Goal: Transaction & Acquisition: Book appointment/travel/reservation

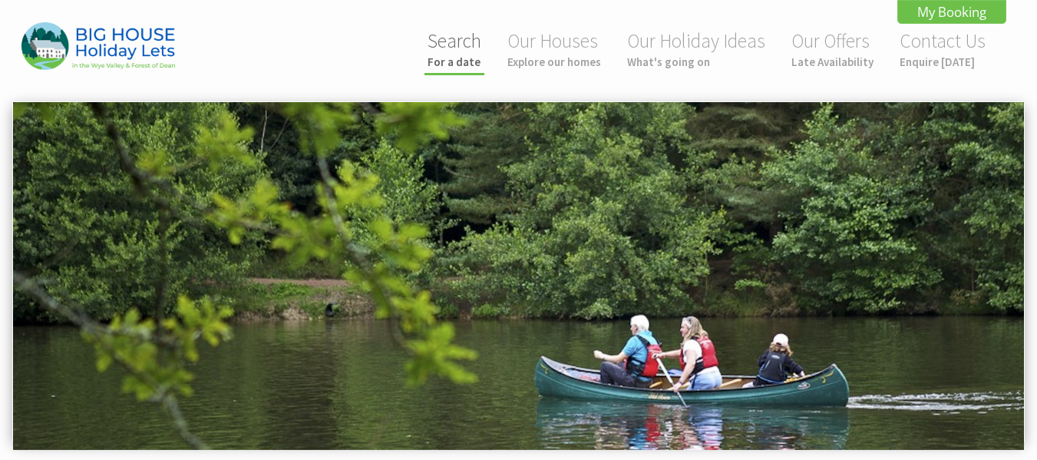
click at [454, 43] on link "Search For a date" at bounding box center [454, 48] width 54 height 41
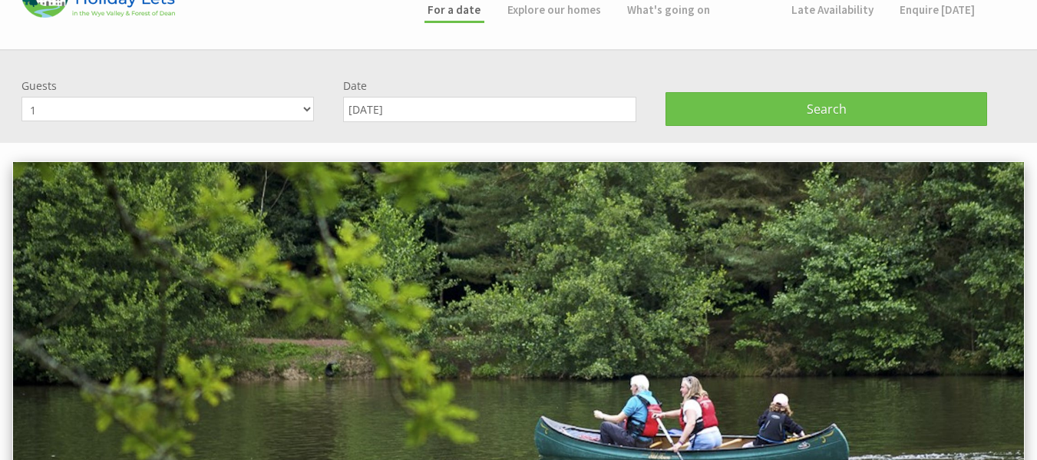
scroll to position [101, 0]
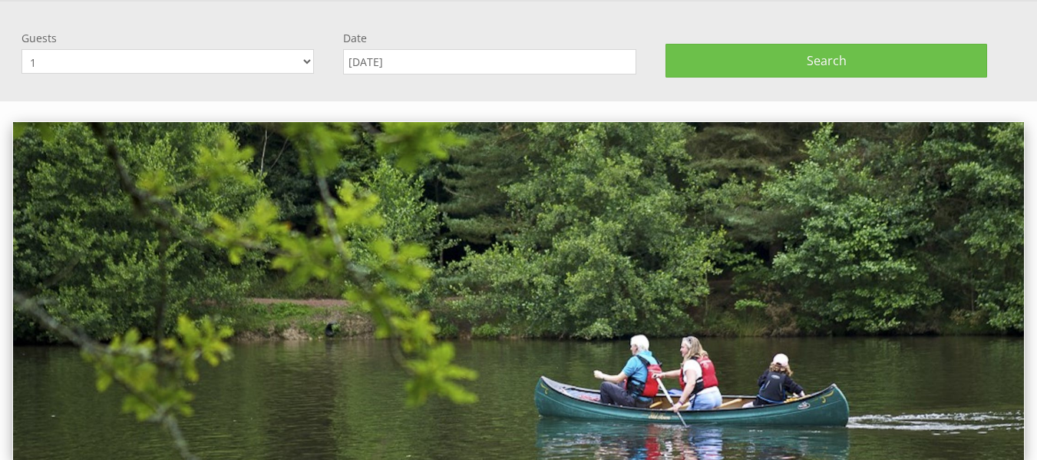
click at [417, 69] on input "01/10/2025" at bounding box center [489, 61] width 292 height 25
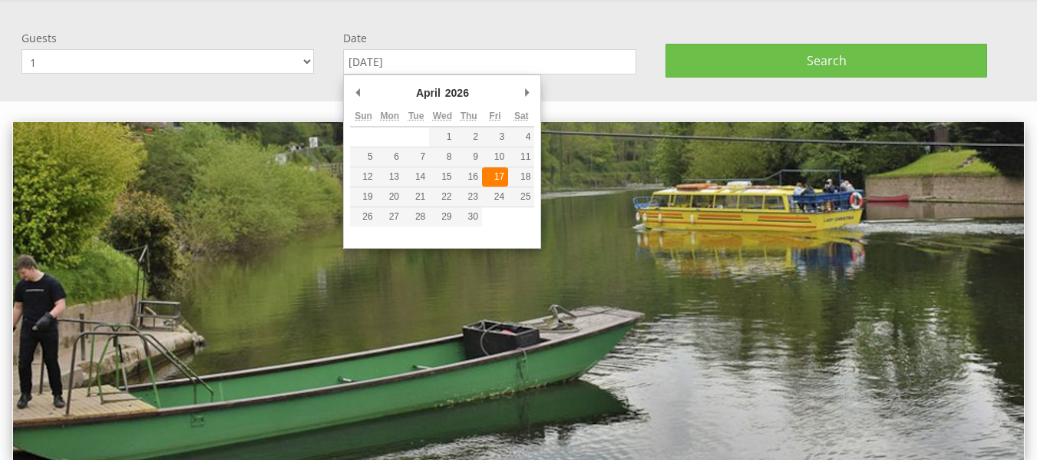
type input "[DATE]"
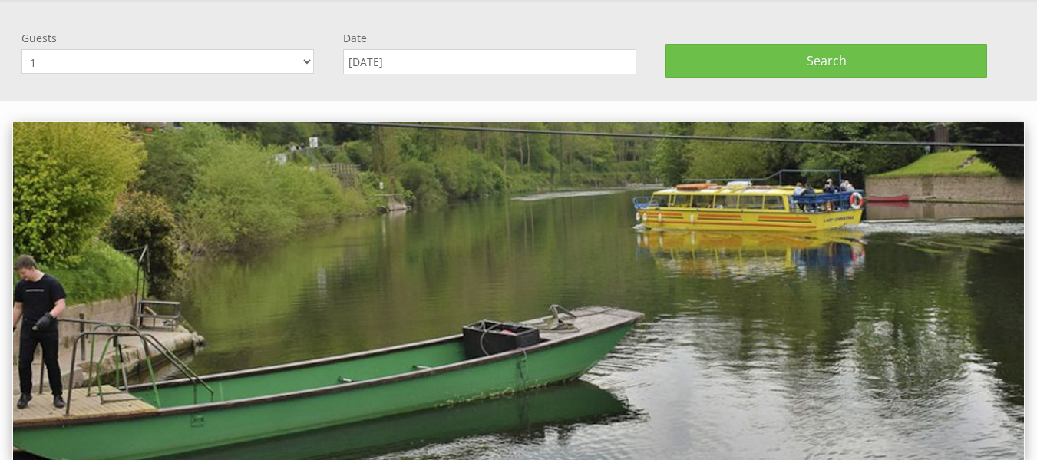
click at [198, 68] on select "1 2 3 4 5 6 7 8 9 10 11 12 13 14 15 16 17 18 19 20 21 22 23 24 25 26 27 28 29 3…" at bounding box center [167, 61] width 292 height 25
select select "18"
click at [21, 49] on select "1 2 3 4 5 6 7 8 9 10 11 12 13 14 15 16 17 18 19 20 21 22 23 24 25 26 27 28 29 3…" at bounding box center [167, 61] width 292 height 25
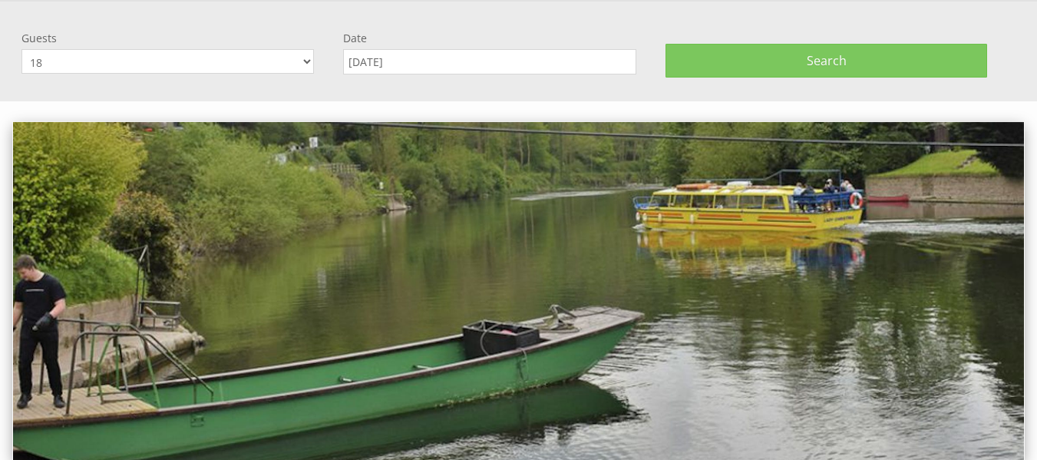
click at [788, 61] on button "Search" at bounding box center [826, 61] width 322 height 34
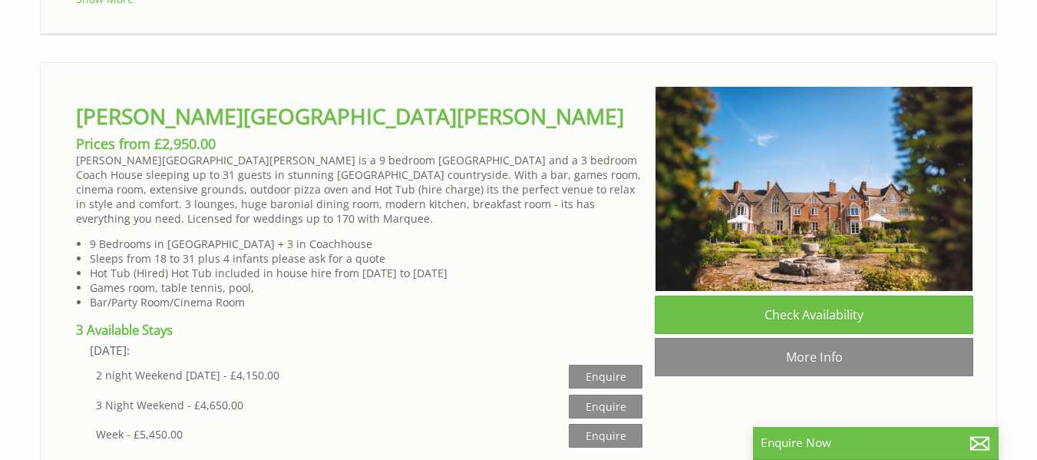
scroll to position [1394, 0]
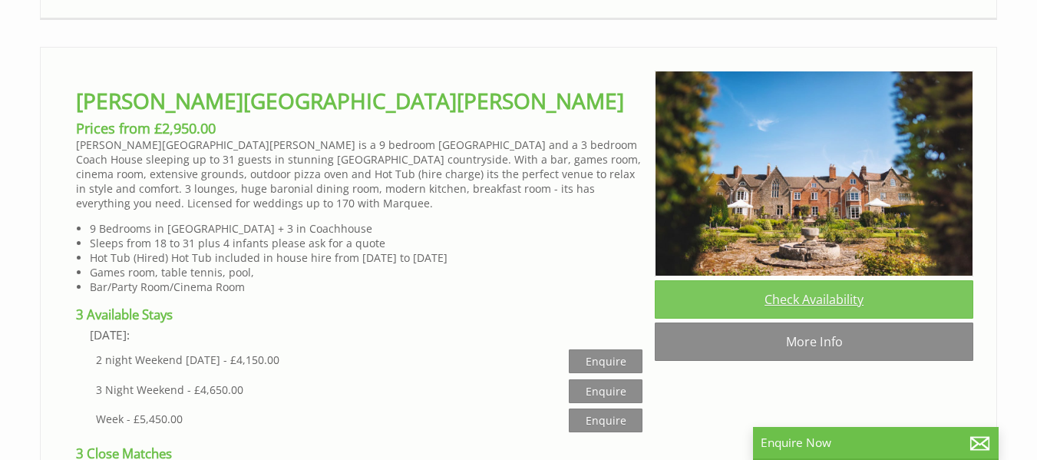
click at [828, 292] on link "Check Availability" at bounding box center [814, 299] width 318 height 38
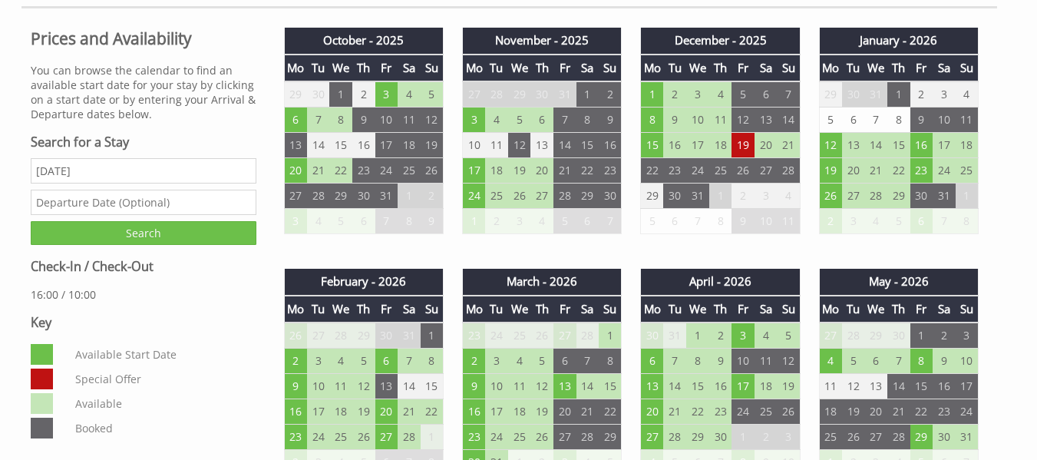
scroll to position [701, 0]
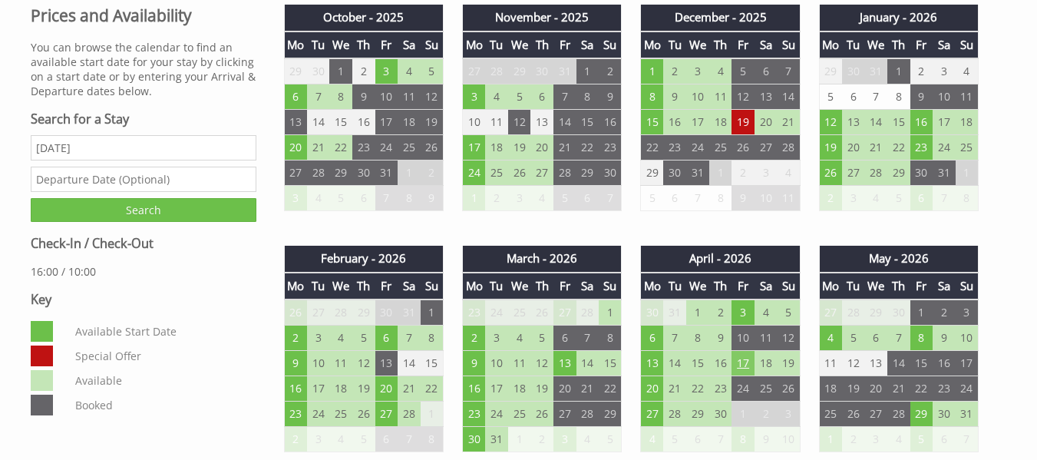
click at [745, 361] on td "17" at bounding box center [742, 363] width 23 height 25
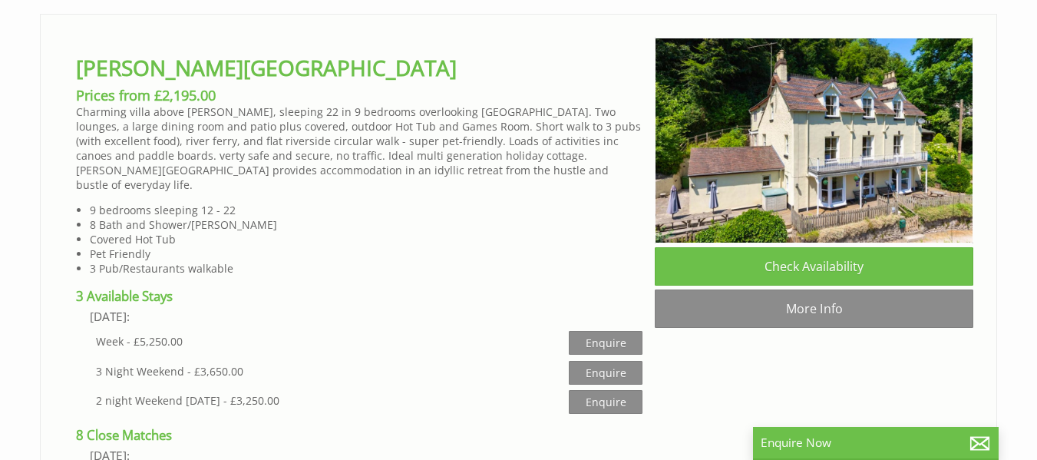
scroll to position [2144, 0]
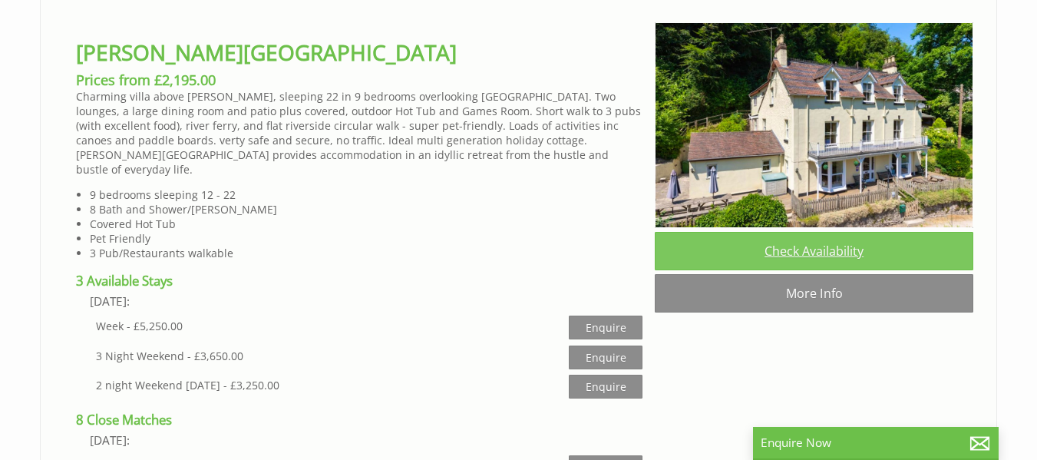
click at [828, 232] on link "Check Availability" at bounding box center [814, 251] width 318 height 38
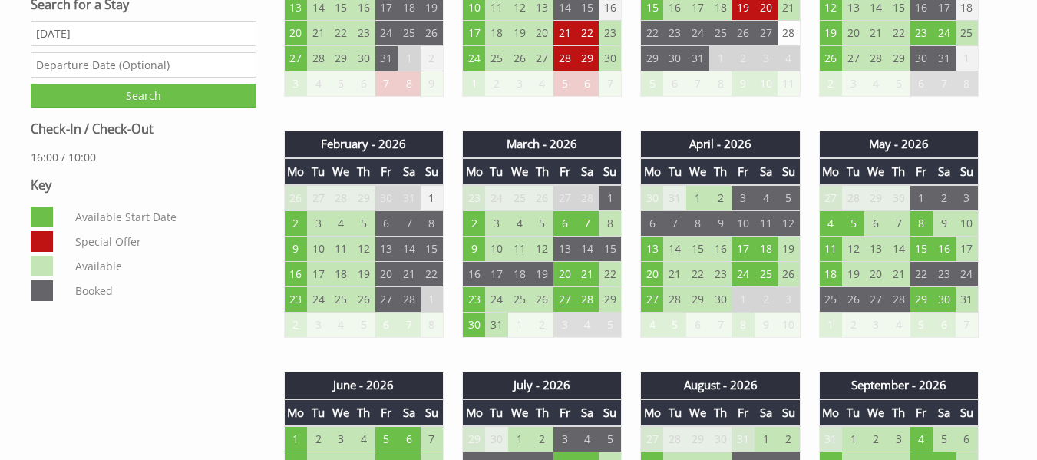
scroll to position [856, 0]
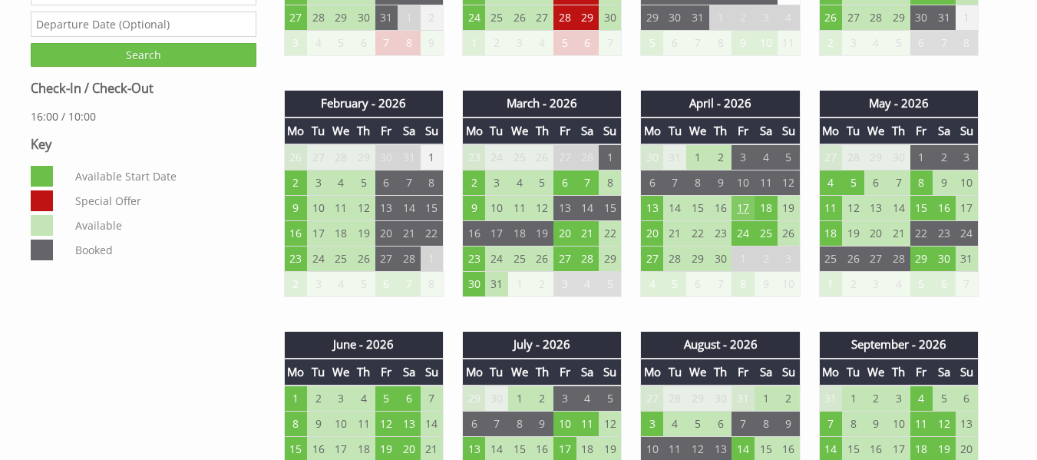
click at [743, 207] on td "17" at bounding box center [742, 208] width 23 height 25
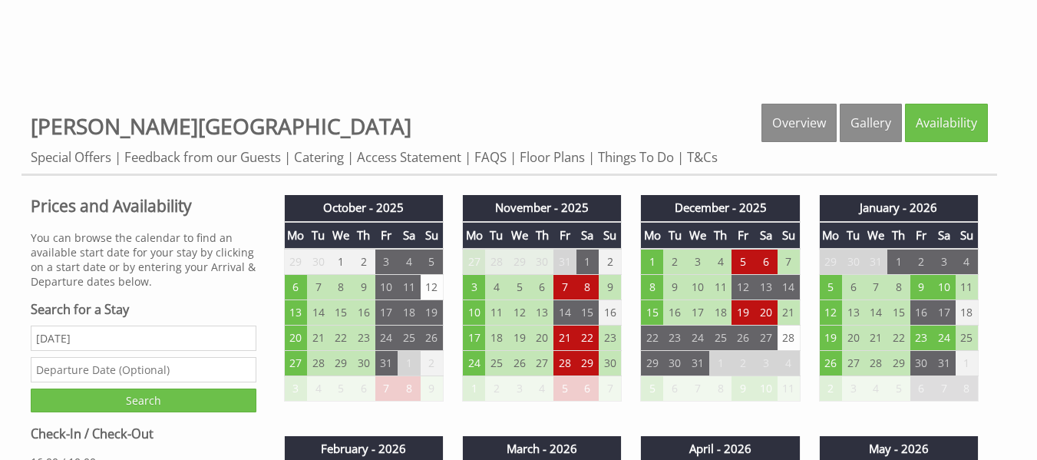
scroll to position [0, 0]
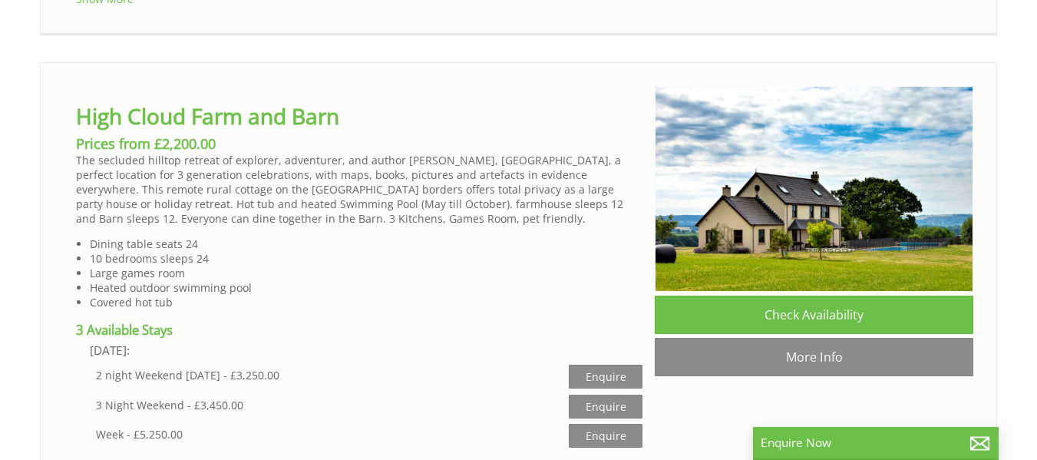
scroll to position [3511, 0]
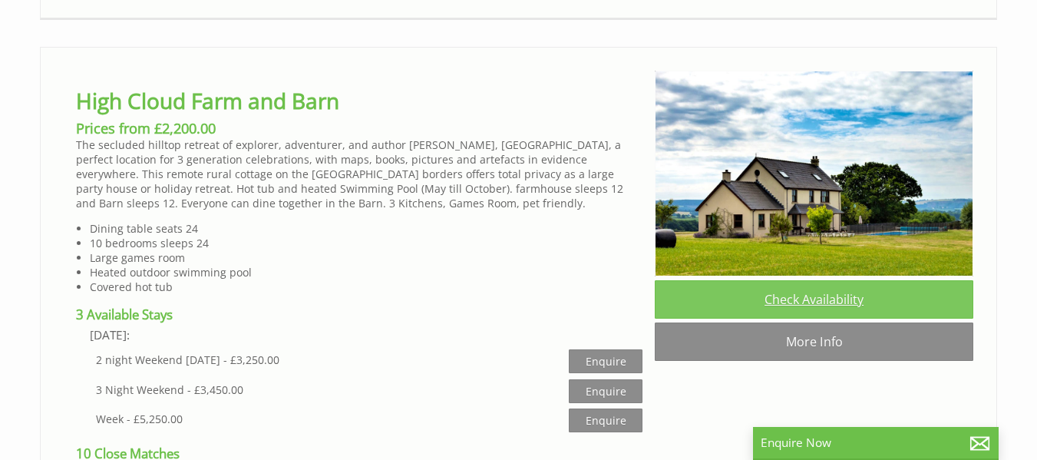
click at [869, 280] on link "Check Availability" at bounding box center [814, 299] width 318 height 38
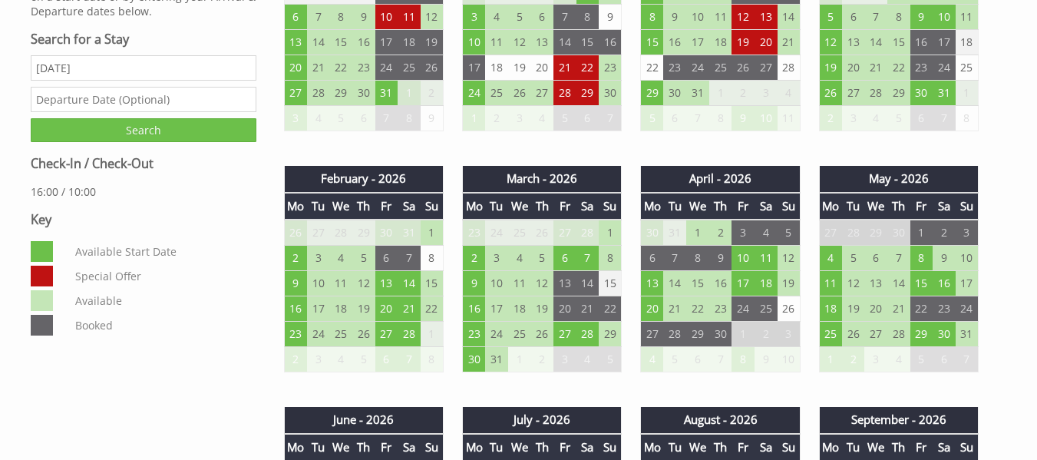
scroll to position [787, 0]
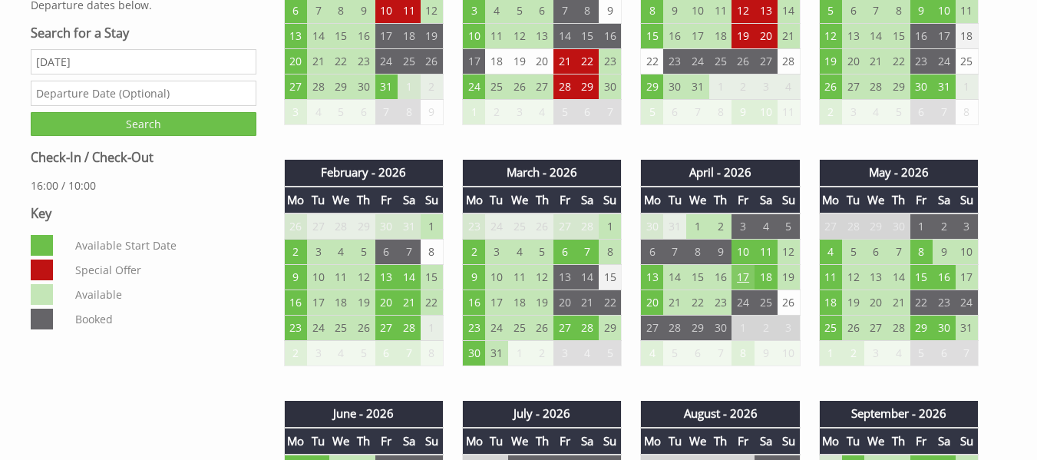
click at [740, 274] on td "17" at bounding box center [742, 277] width 23 height 25
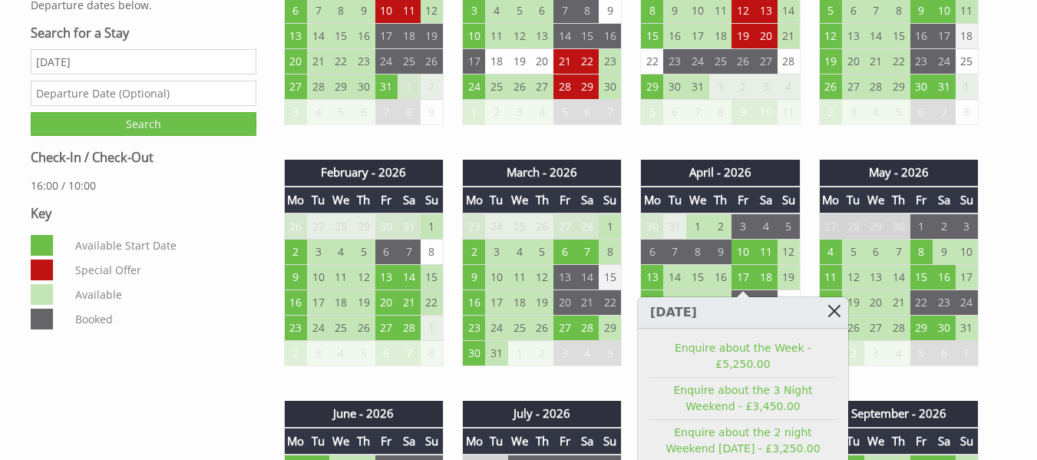
click at [835, 303] on link at bounding box center [834, 310] width 27 height 27
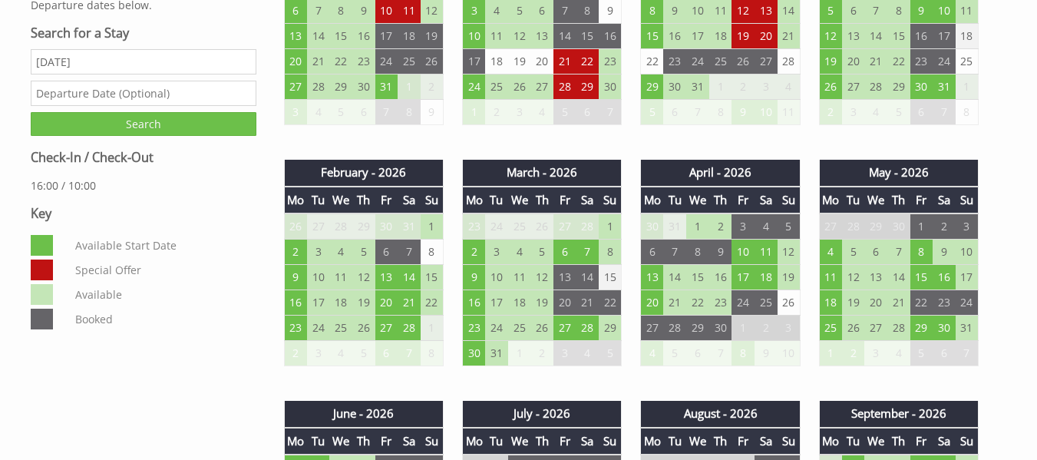
click at [108, 94] on input "text" at bounding box center [144, 93] width 226 height 25
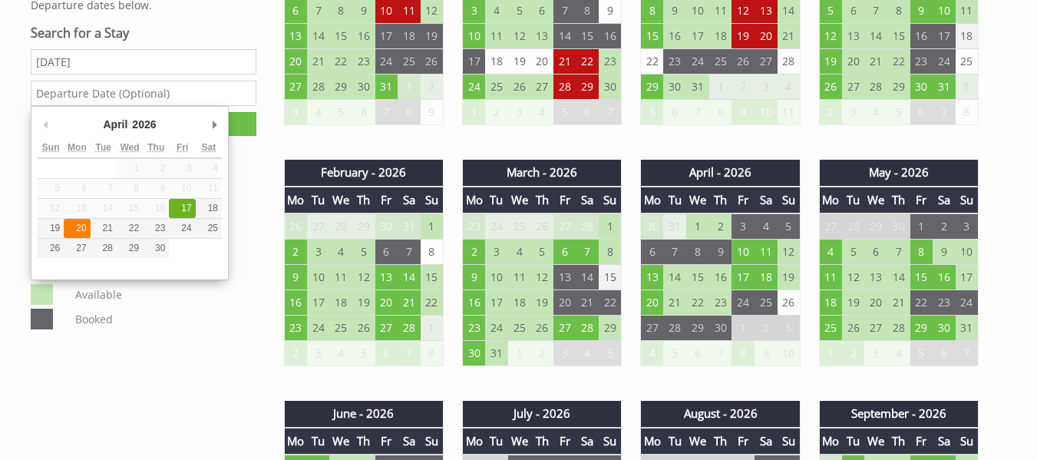
type input "20/04/2026"
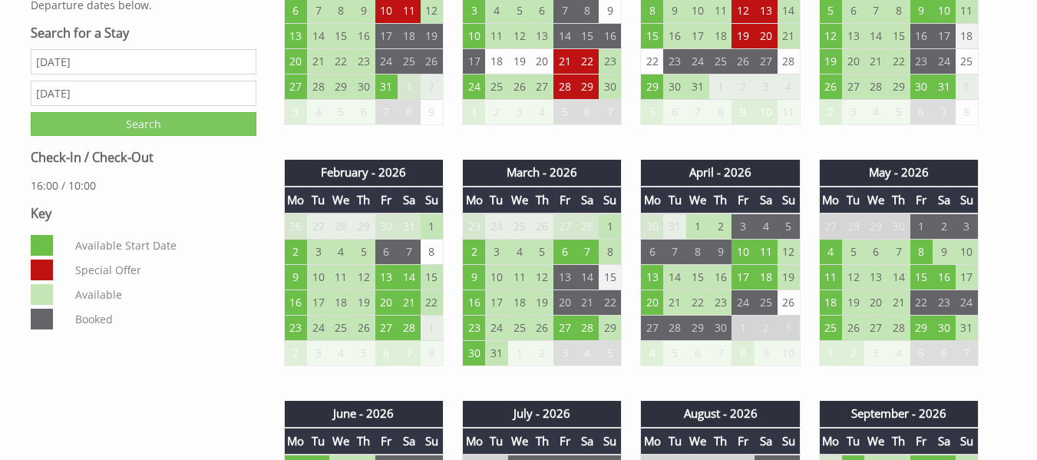
click at [173, 119] on input "Search" at bounding box center [144, 124] width 226 height 24
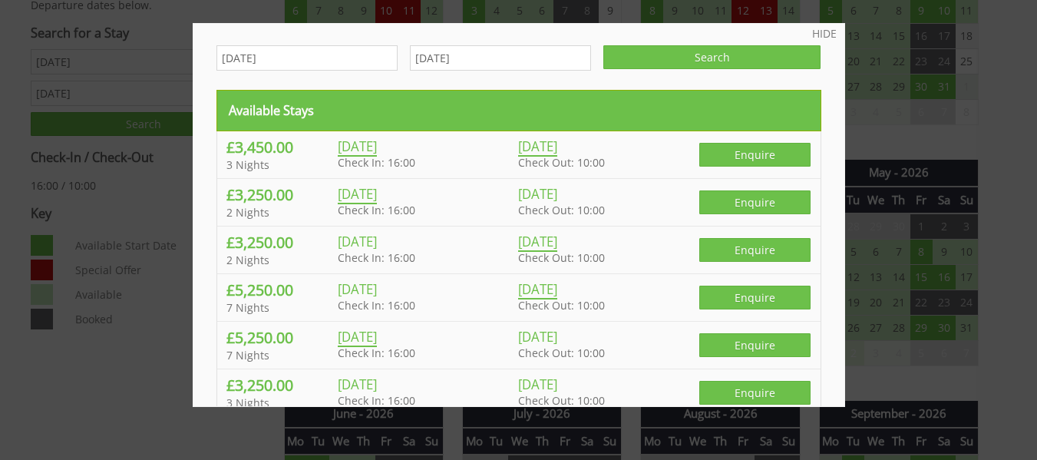
scroll to position [0, 0]
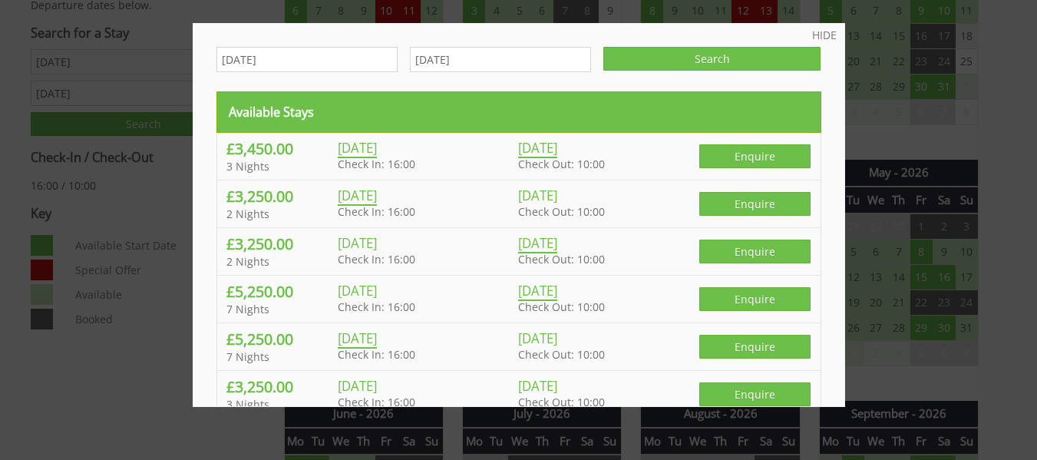
click at [988, 139] on div at bounding box center [518, 230] width 1037 height 460
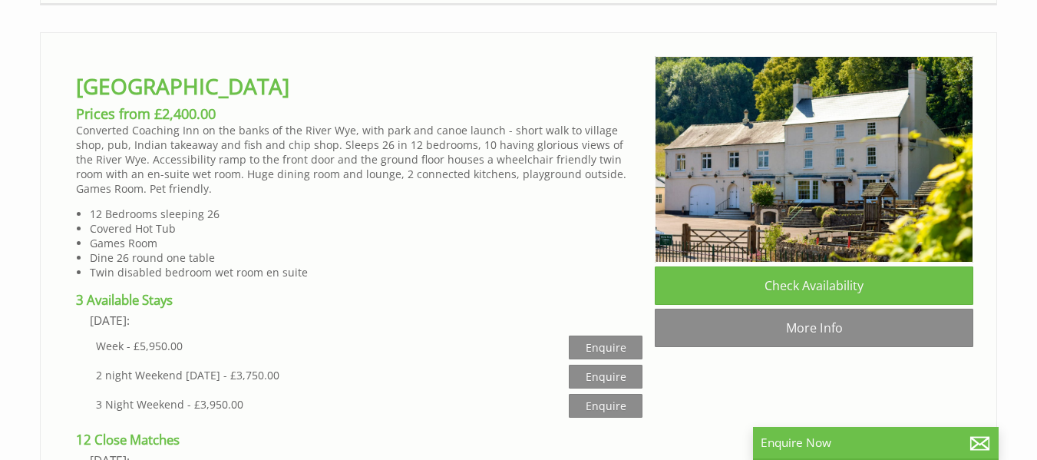
scroll to position [4204, 0]
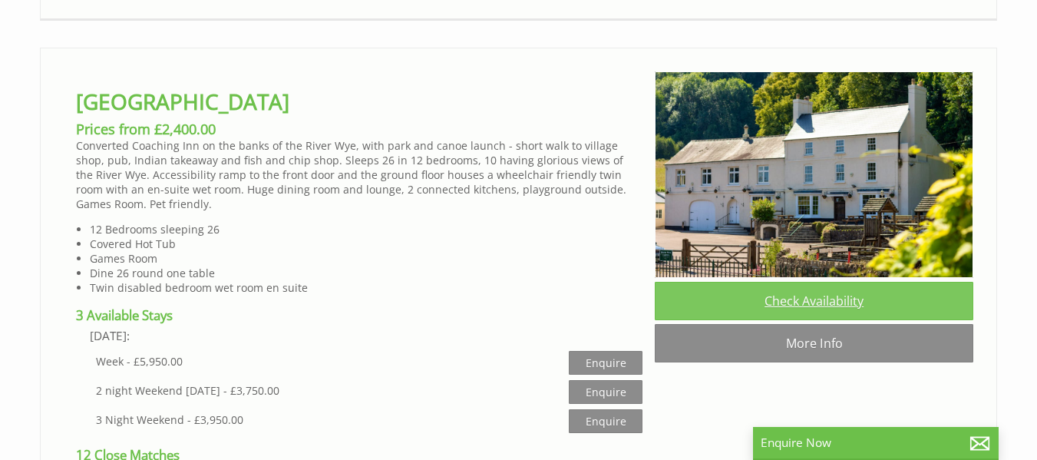
click at [832, 282] on link "Check Availability" at bounding box center [814, 301] width 318 height 38
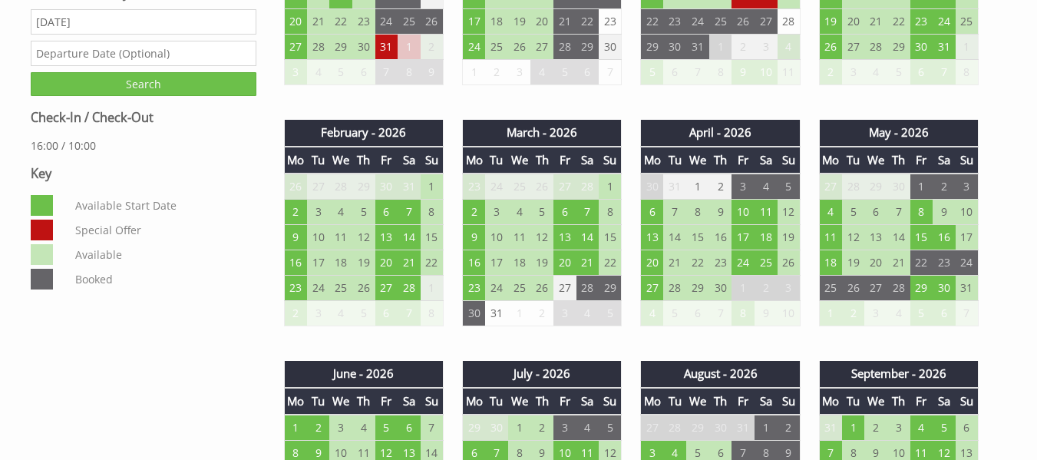
scroll to position [822, 0]
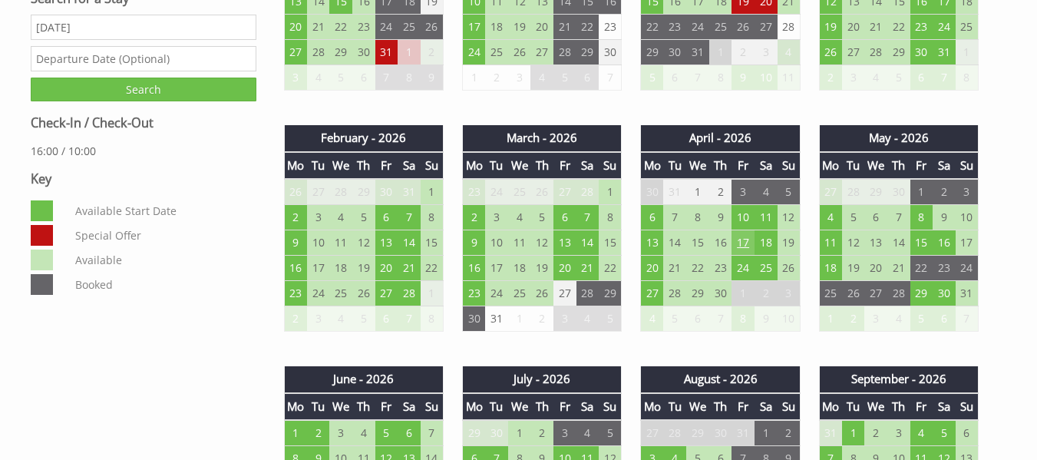
click at [737, 249] on td "17" at bounding box center [742, 242] width 23 height 25
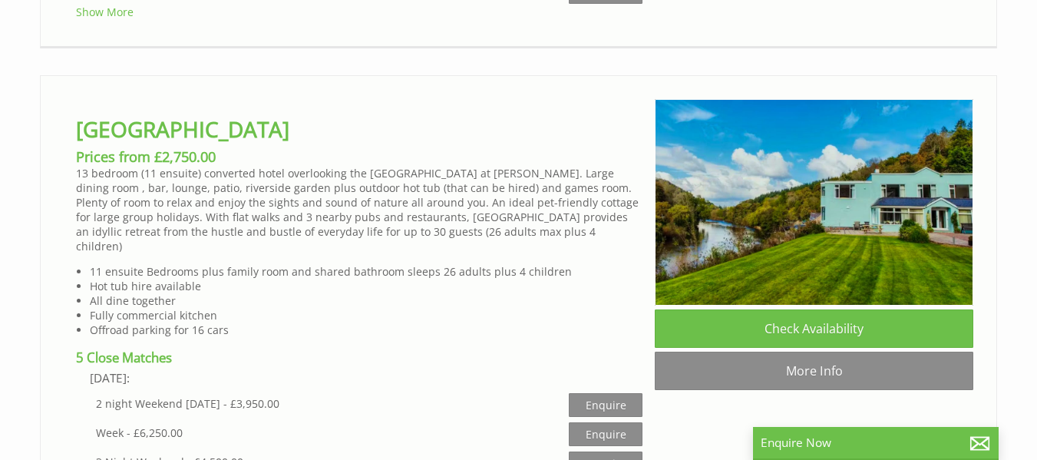
scroll to position [7780, 0]
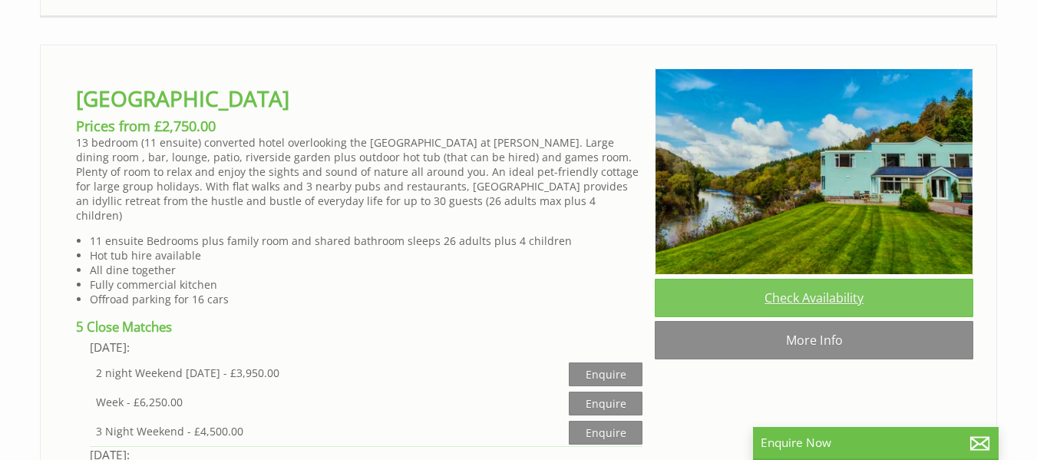
click at [828, 279] on link "Check Availability" at bounding box center [814, 298] width 318 height 38
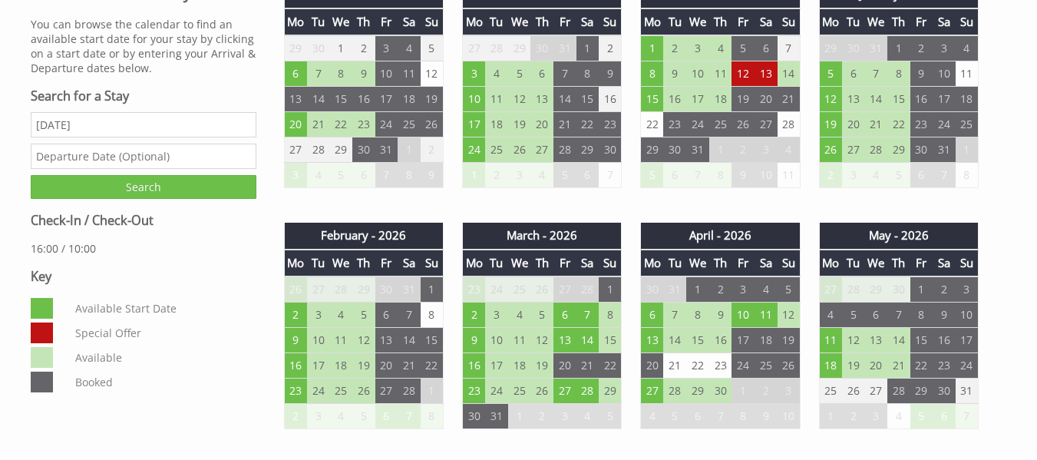
scroll to position [845, 0]
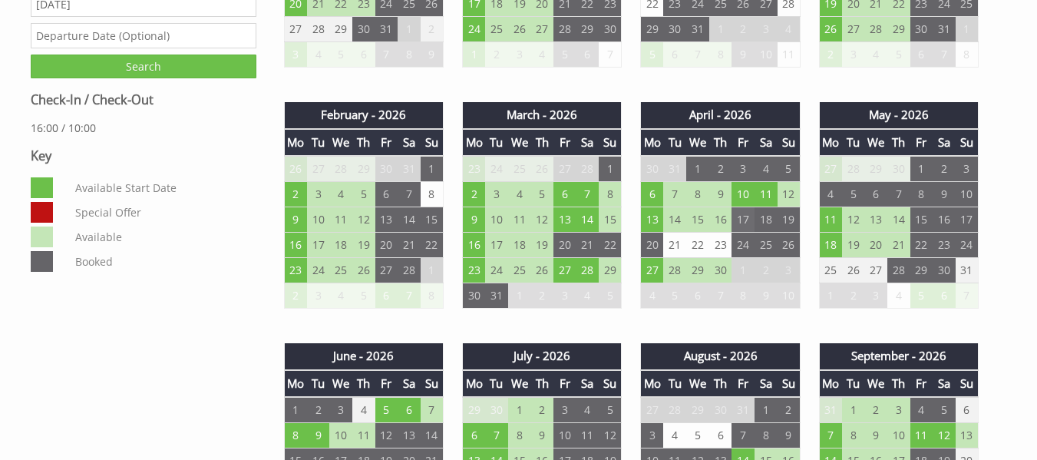
click at [751, 218] on td "17" at bounding box center [742, 219] width 23 height 25
